Goal: Task Accomplishment & Management: Use online tool/utility

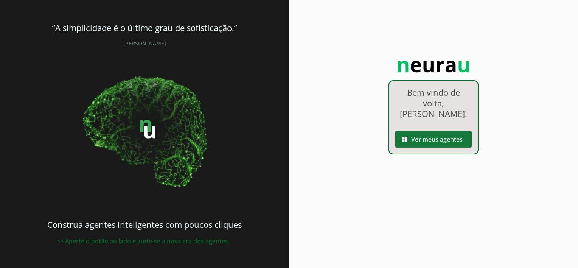
click at [410, 133] on span at bounding box center [433, 139] width 76 height 18
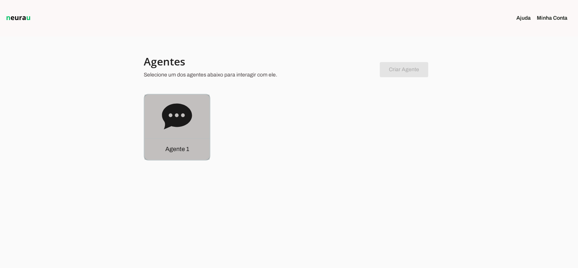
click at [192, 149] on div "Agente 1" at bounding box center [176, 149] width 65 height 22
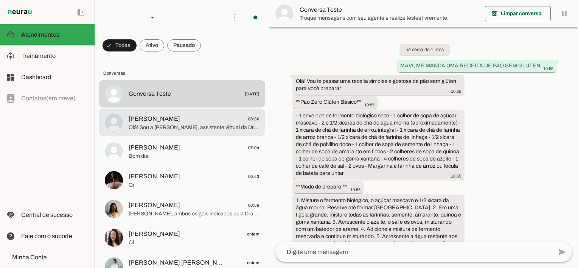
scroll to position [2046, 0]
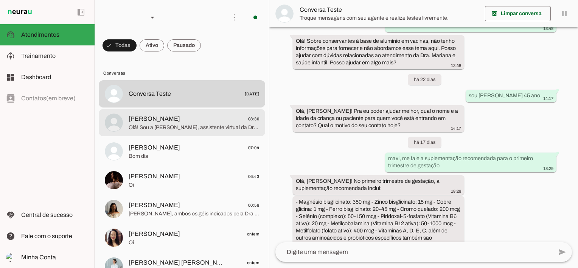
click at [199, 124] on span "Olá! Sou a [PERSON_NAME], assistente virtual da Dra. [PERSON_NAME], especializa…" at bounding box center [194, 128] width 130 height 8
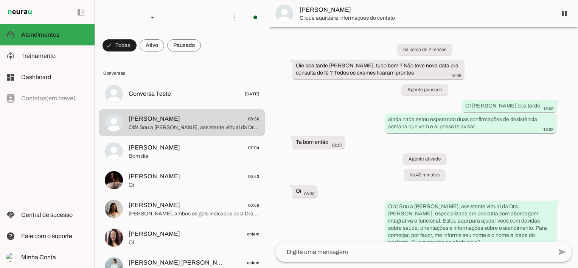
scroll to position [5, 0]
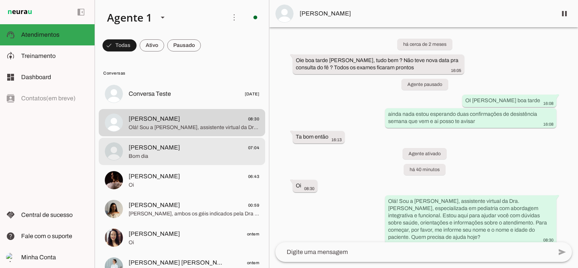
click at [166, 156] on span "Bom dia" at bounding box center [194, 156] width 130 height 8
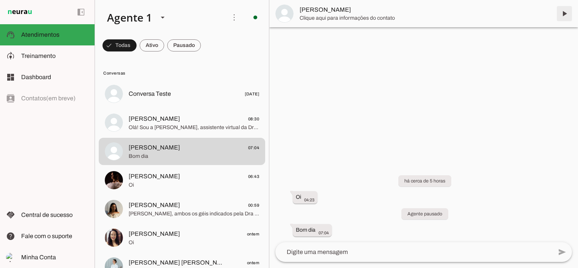
click at [564, 11] on span at bounding box center [564, 14] width 18 height 18
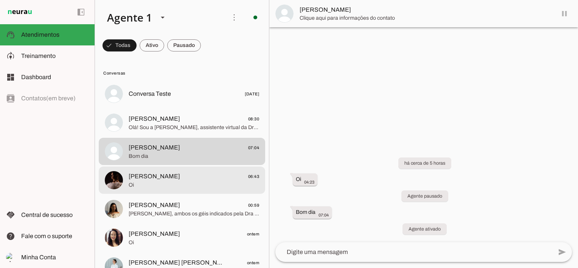
click at [197, 179] on span "[PERSON_NAME] 06:43" at bounding box center [194, 176] width 130 height 9
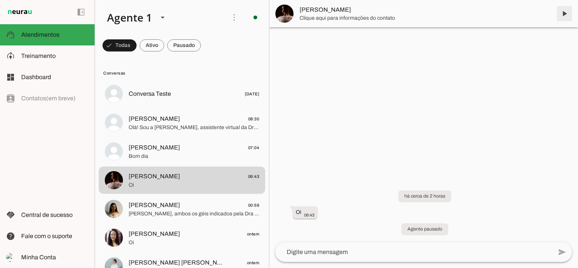
click at [562, 14] on span at bounding box center [564, 14] width 18 height 18
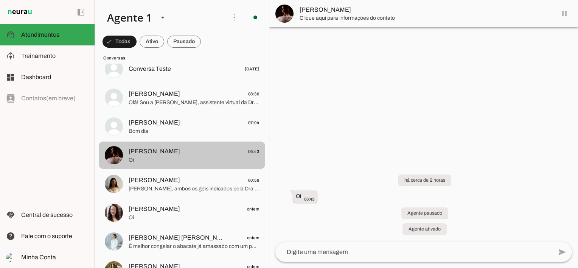
scroll to position [38, 0]
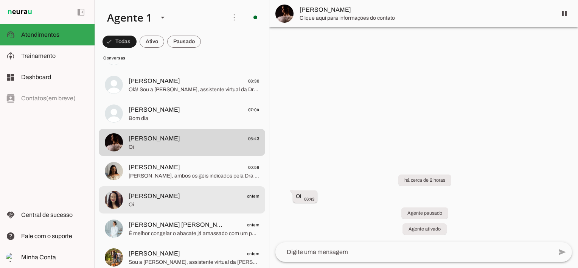
click at [183, 191] on div at bounding box center [194, 200] width 130 height 19
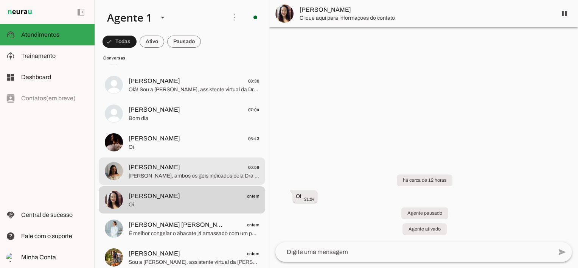
click at [153, 171] on span "[PERSON_NAME]" at bounding box center [154, 167] width 51 height 9
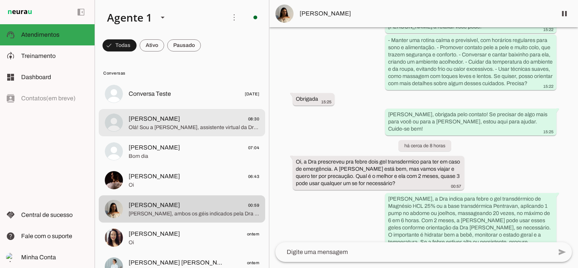
click at [181, 124] on span "Olá! Sou a [PERSON_NAME], assistente virtual da Dra. [PERSON_NAME], especializa…" at bounding box center [194, 128] width 130 height 8
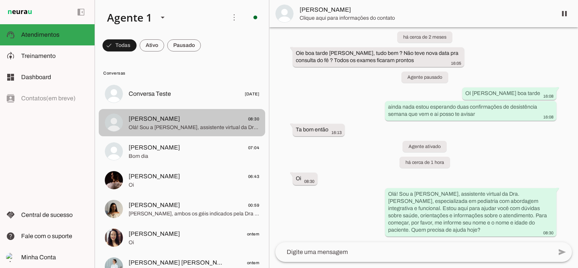
scroll to position [5, 0]
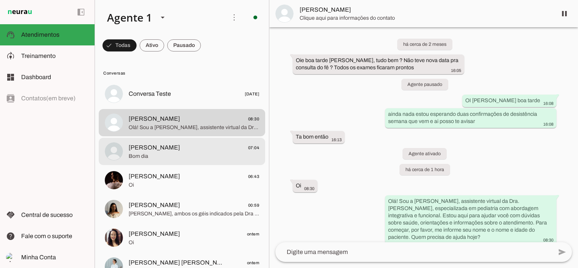
click at [197, 158] on span "Bom dia" at bounding box center [194, 156] width 130 height 8
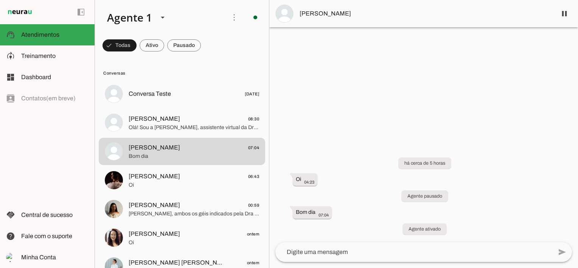
click at [352, 16] on span "[PERSON_NAME]" at bounding box center [424, 13] width 251 height 9
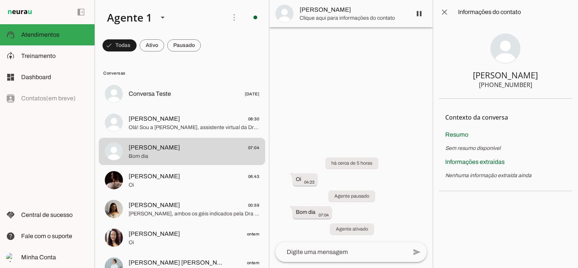
drag, startPoint x: 514, startPoint y: 84, endPoint x: 560, endPoint y: 85, distance: 46.5
click at [560, 85] on section "[PERSON_NAME] [PHONE_NUMBER]" at bounding box center [505, 61] width 133 height 74
click at [443, 14] on span at bounding box center [444, 12] width 18 height 18
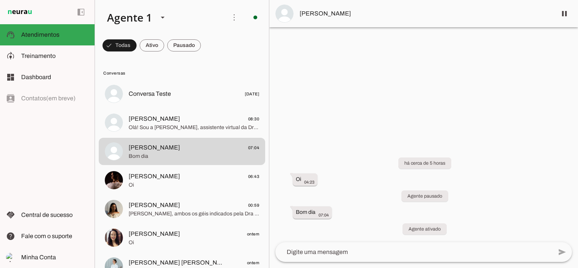
click at [352, 11] on span "[PERSON_NAME]" at bounding box center [424, 13] width 251 height 9
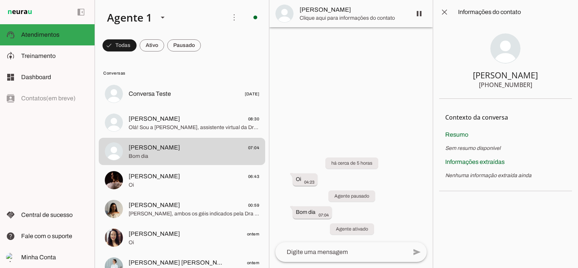
drag, startPoint x: 507, startPoint y: 84, endPoint x: 529, endPoint y: 86, distance: 22.1
click at [529, 86] on section "[PERSON_NAME] [PHONE_NUMBER]" at bounding box center [505, 61] width 133 height 74
click at [447, 11] on span at bounding box center [444, 12] width 18 height 18
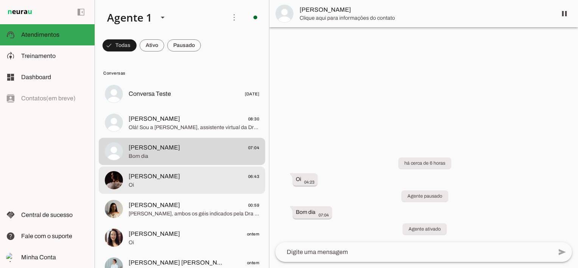
click at [197, 175] on span "[PERSON_NAME] 06:43" at bounding box center [194, 176] width 130 height 9
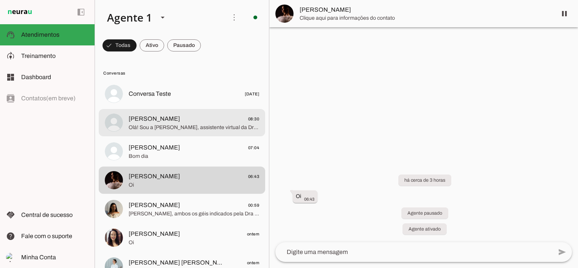
click at [197, 129] on span "Olá! Sou a [PERSON_NAME], assistente virtual da Dra. [PERSON_NAME], especializa…" at bounding box center [194, 128] width 130 height 8
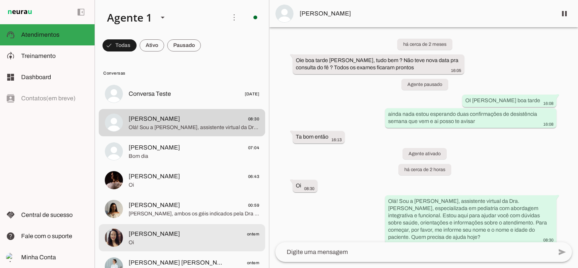
scroll to position [38, 0]
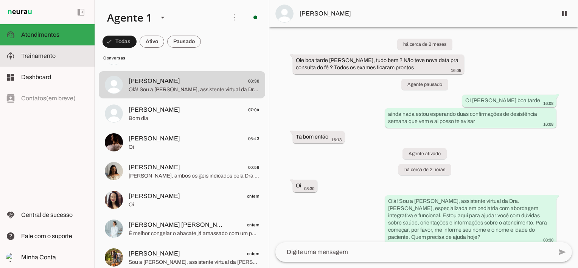
drag, startPoint x: 41, startPoint y: 57, endPoint x: 57, endPoint y: 67, distance: 18.7
click at [41, 57] on span "Treinamento" at bounding box center [38, 56] width 34 height 6
